Goal: Information Seeking & Learning: Learn about a topic

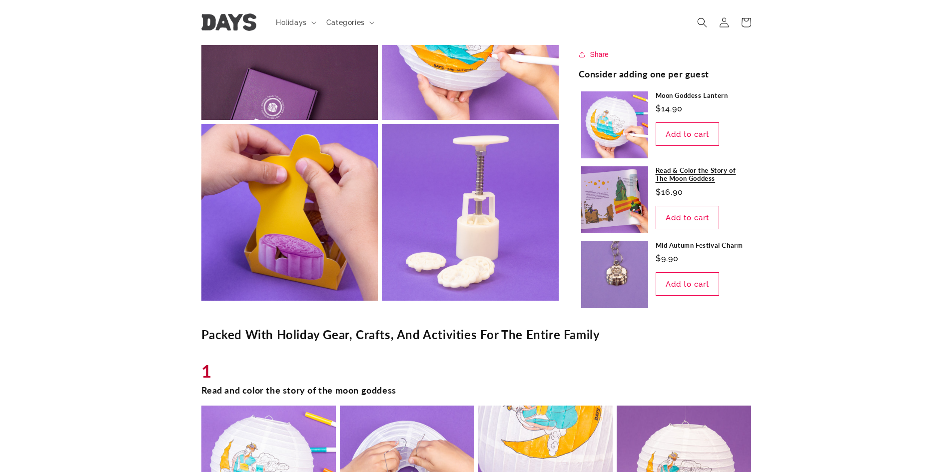
scroll to position [450, 0]
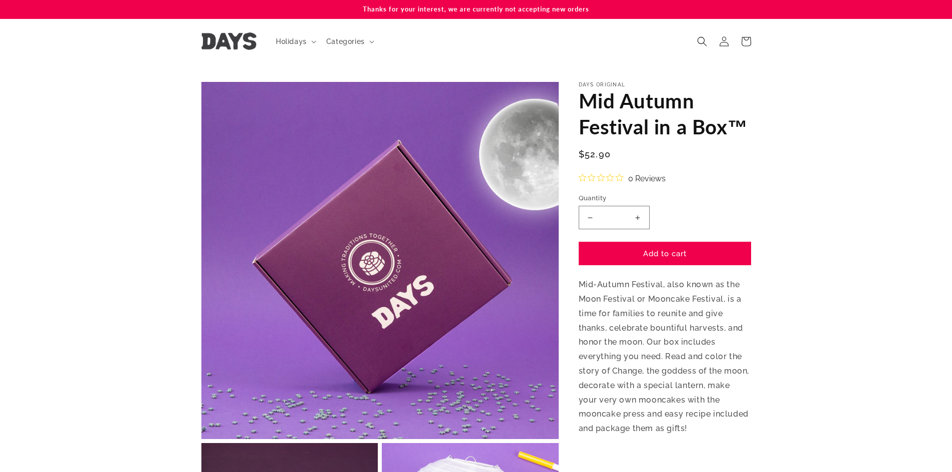
drag, startPoint x: 350, startPoint y: 193, endPoint x: 158, endPoint y: 193, distance: 192.0
click at [158, 193] on section "Skip to product information Open media 1 in modal Open media 2 in modal Open me…" at bounding box center [476, 440] width 952 height 753
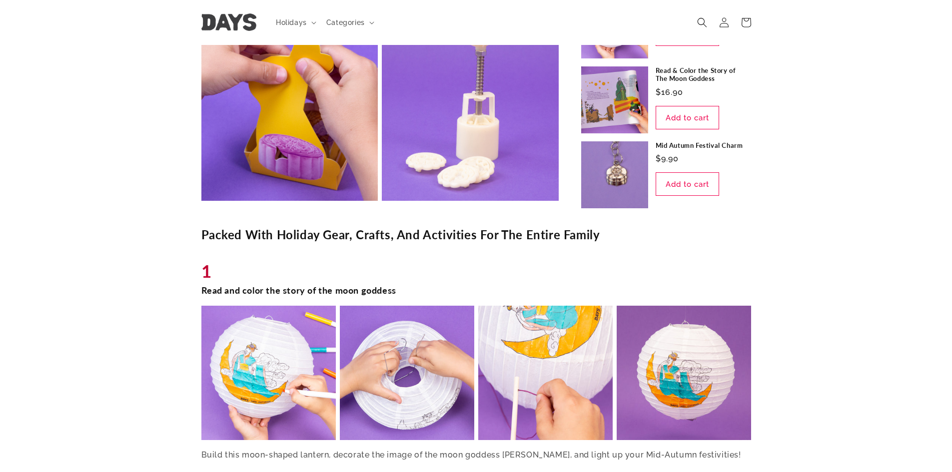
scroll to position [700, 0]
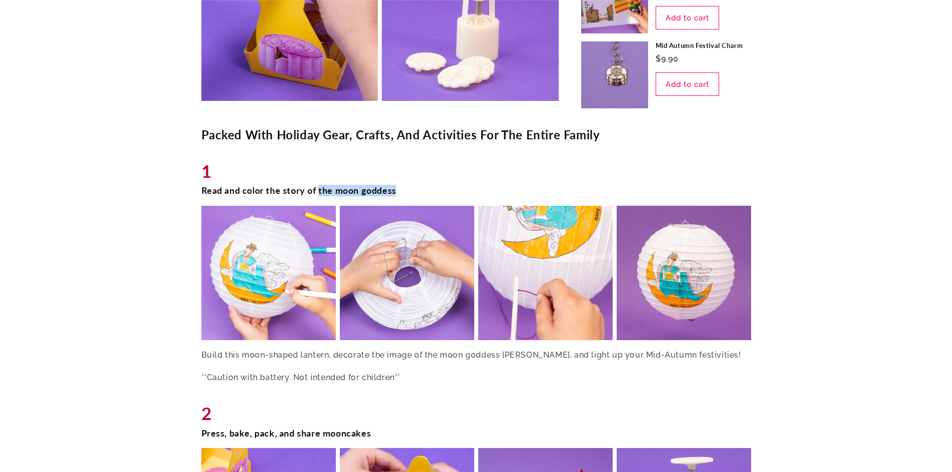
drag, startPoint x: 320, startPoint y: 188, endPoint x: 492, endPoint y: 187, distance: 171.5
click at [492, 187] on h3 "Read and color the story of the moon goddess" at bounding box center [476, 190] width 550 height 11
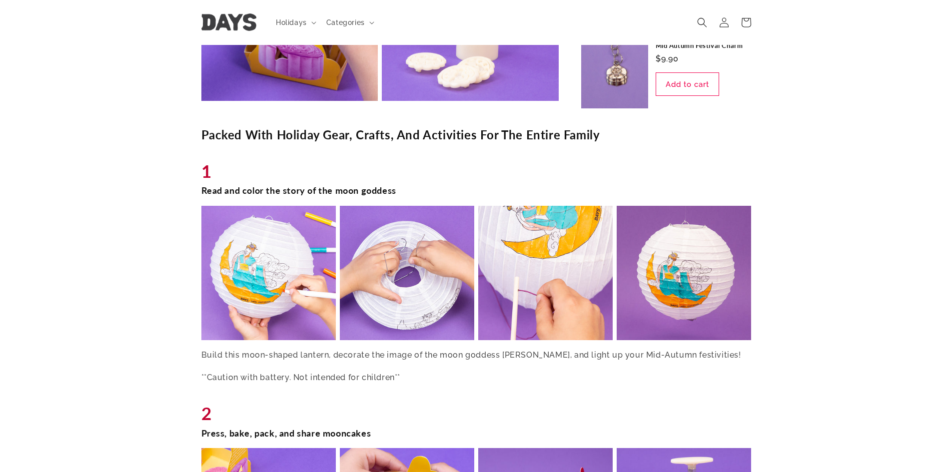
scroll to position [650, 0]
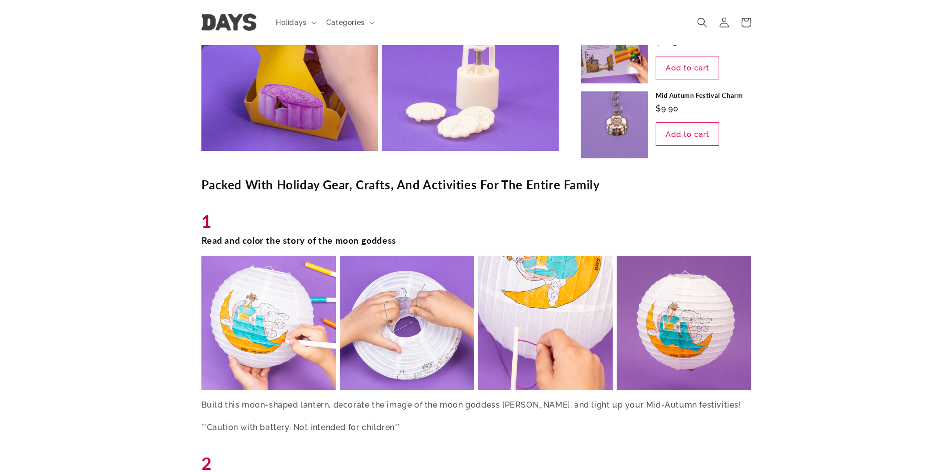
click at [393, 187] on h2 "Packed With Holiday Gear, Crafts, And Activities For The Entire Family" at bounding box center [476, 184] width 550 height 15
click at [393, 186] on h2 "Packed With Holiday Gear, Crafts, And Activities For The Entire Family" at bounding box center [476, 184] width 550 height 15
click at [416, 180] on h2 "Packed With Holiday Gear, Crafts, And Activities For The Entire Family" at bounding box center [476, 184] width 550 height 15
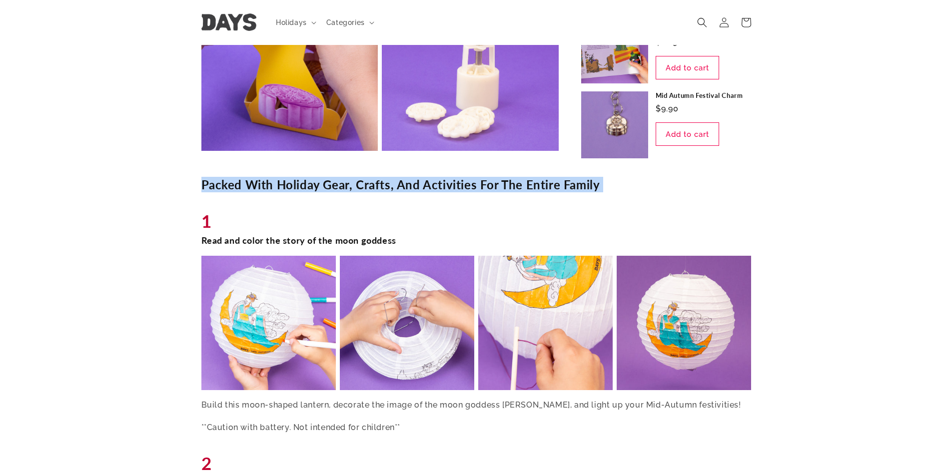
click at [416, 180] on h2 "Packed With Holiday Gear, Crafts, And Activities For The Entire Family" at bounding box center [476, 184] width 550 height 15
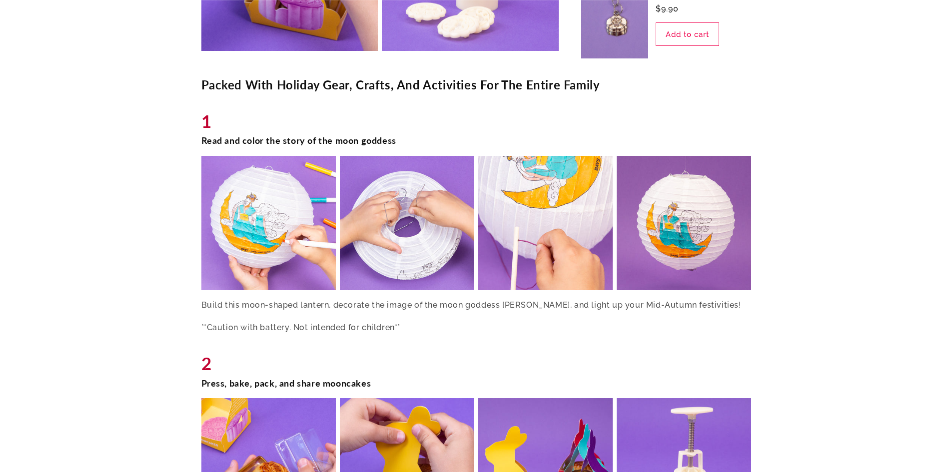
scroll to position [800, 0]
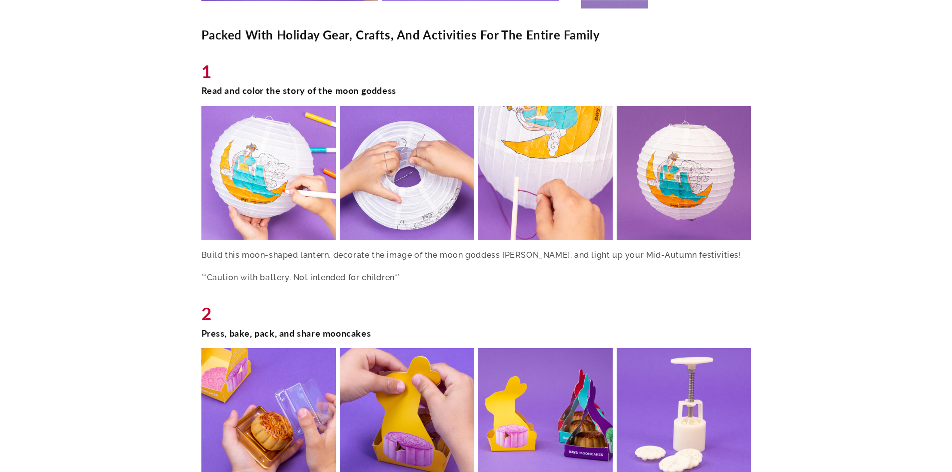
click at [557, 254] on p "Build this moon-shaped lantern, decorate the image of the moon goddess [PERSON_…" at bounding box center [476, 255] width 550 height 14
click at [556, 254] on p "Build this moon-shaped lantern, decorate the image of the moon goddess [PERSON_…" at bounding box center [476, 255] width 550 height 14
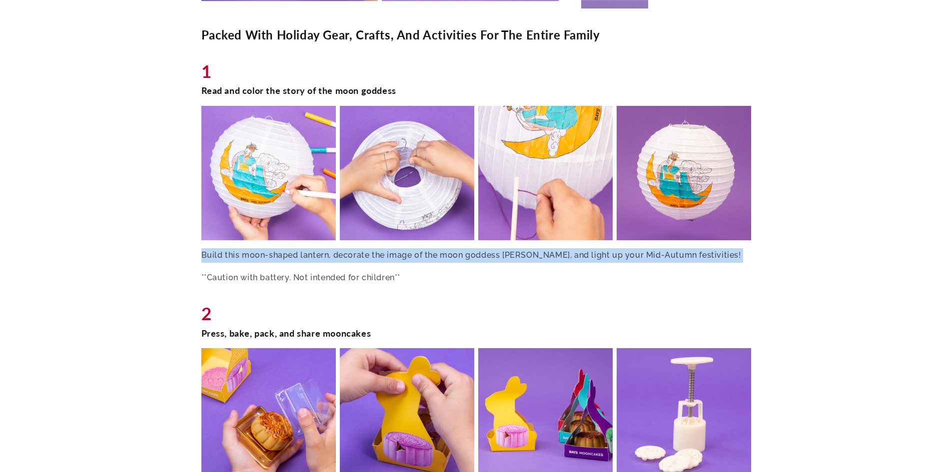
click at [556, 254] on p "Build this moon-shaped lantern, decorate the image of the moon goddess [PERSON_…" at bounding box center [476, 255] width 550 height 14
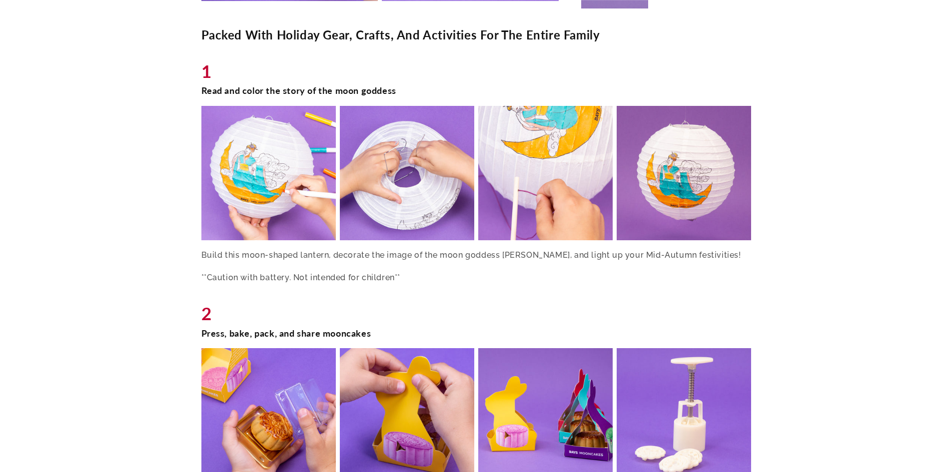
click at [432, 264] on div "Build this moon-shaped lantern, decorate the image of the moon goddess [PERSON_…" at bounding box center [476, 266] width 550 height 37
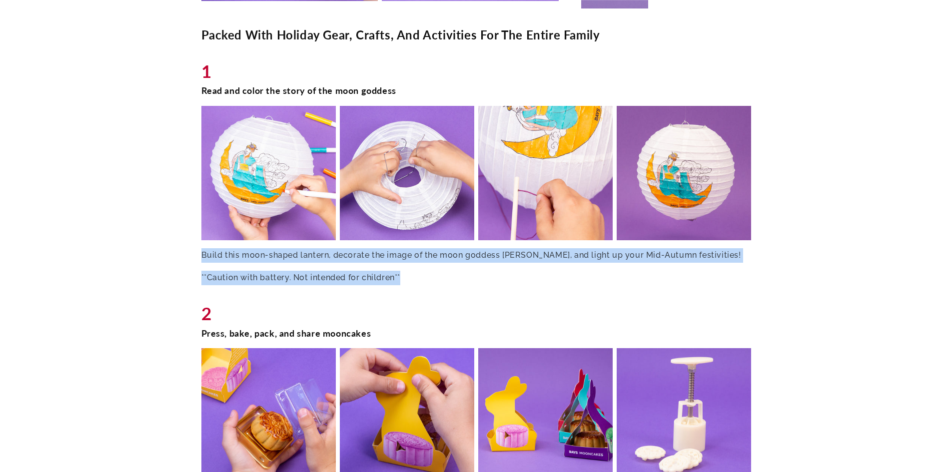
drag, startPoint x: 397, startPoint y: 273, endPoint x: 197, endPoint y: 254, distance: 200.4
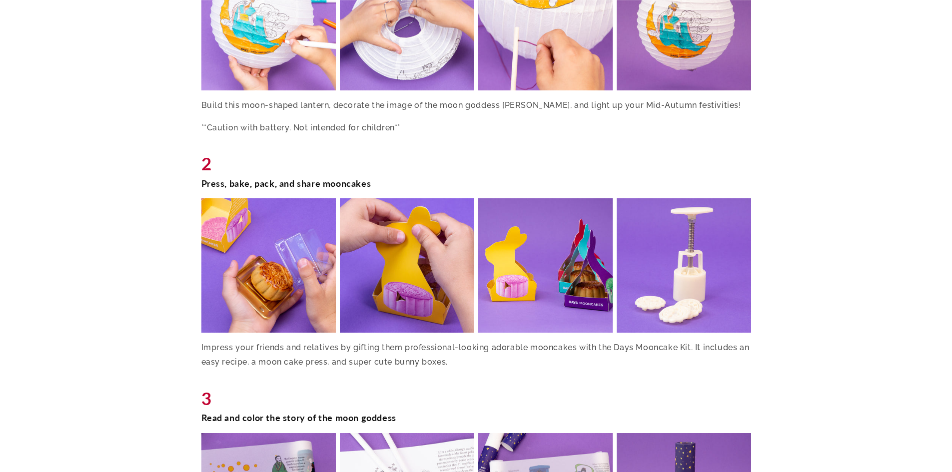
scroll to position [1050, 0]
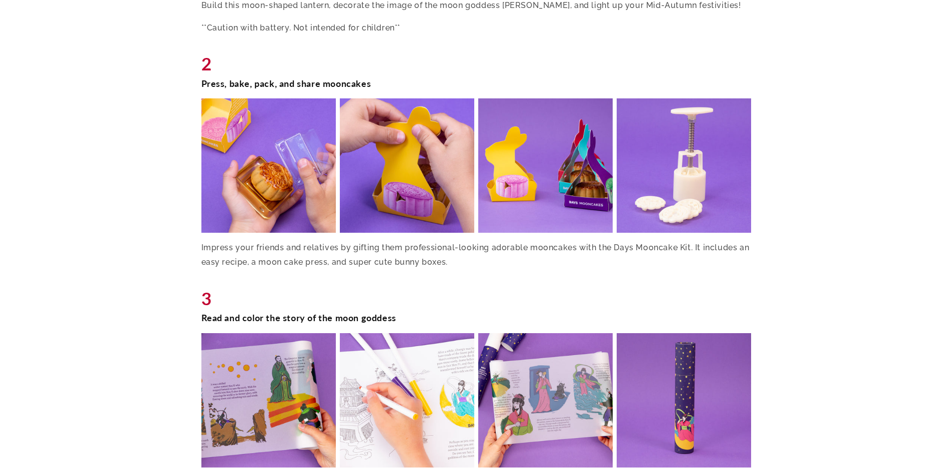
drag, startPoint x: 185, startPoint y: 245, endPoint x: 503, endPoint y: 270, distance: 319.4
click at [503, 270] on div "Packed With Holiday Gear, Crafts, And Activities For The Entire Family 1 Read a…" at bounding box center [476, 394] width 600 height 1234
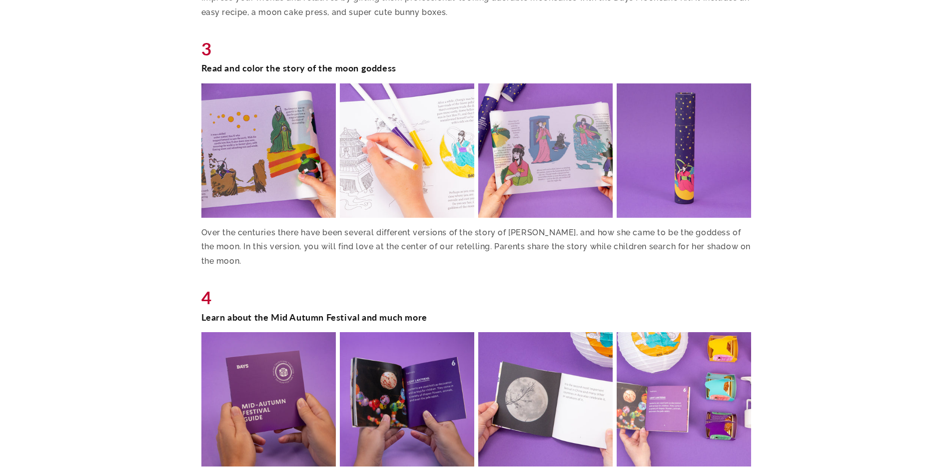
click at [400, 232] on p "Over the centuries there have been several different versions of the story of […" at bounding box center [476, 247] width 550 height 43
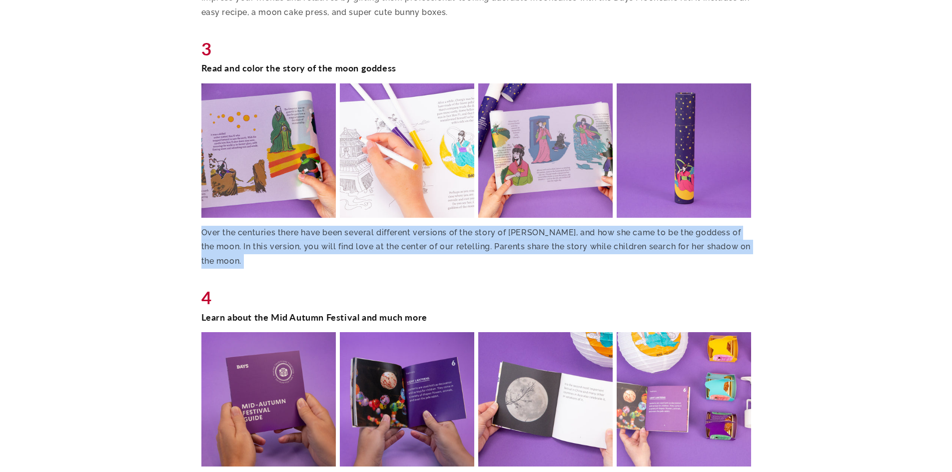
click at [400, 232] on p "Over the centuries there have been several different versions of the story of […" at bounding box center [476, 247] width 550 height 43
click at [420, 251] on p "Over the centuries there have been several different versions of the story of […" at bounding box center [476, 247] width 550 height 43
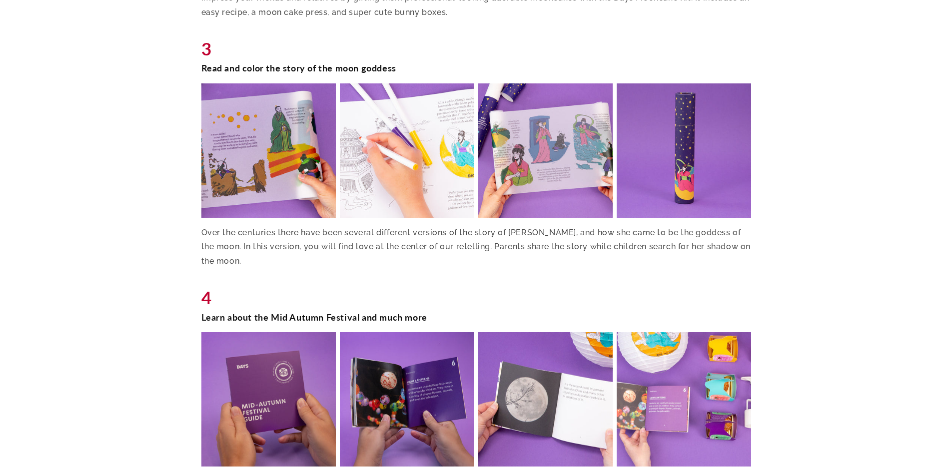
scroll to position [1650, 0]
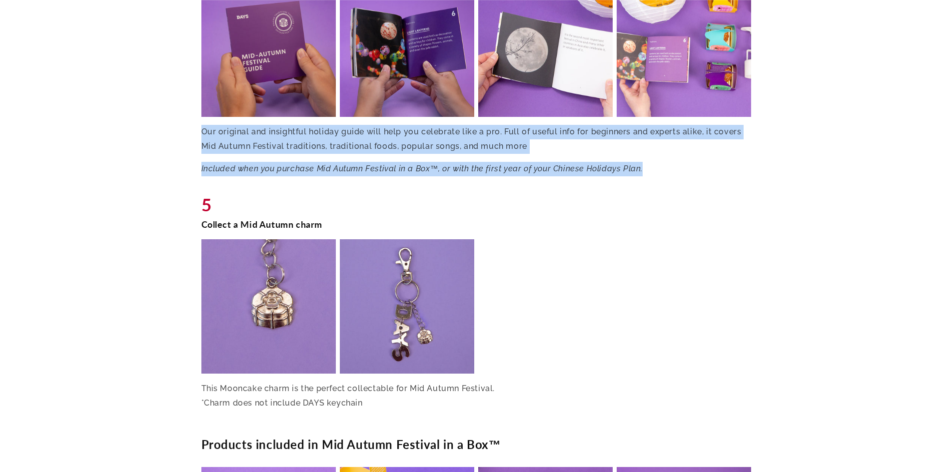
drag, startPoint x: 647, startPoint y: 158, endPoint x: 121, endPoint y: 117, distance: 527.4
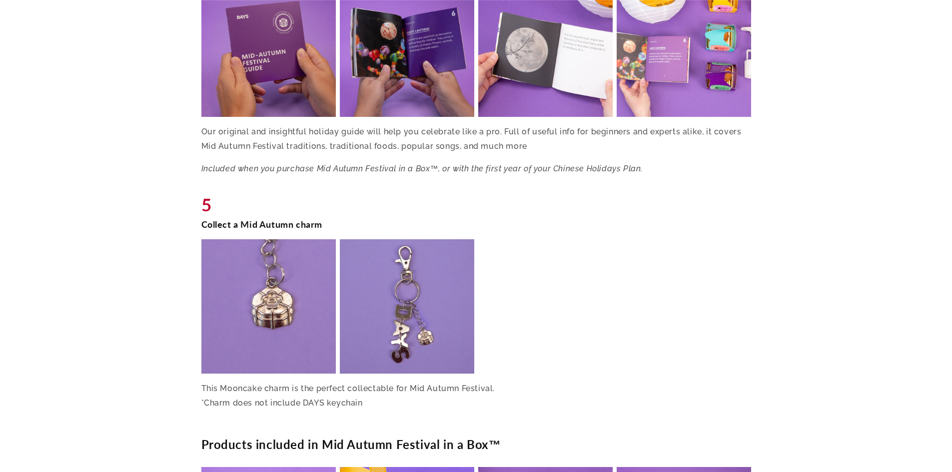
scroll to position [1850, 0]
